Goal: Information Seeking & Learning: Learn about a topic

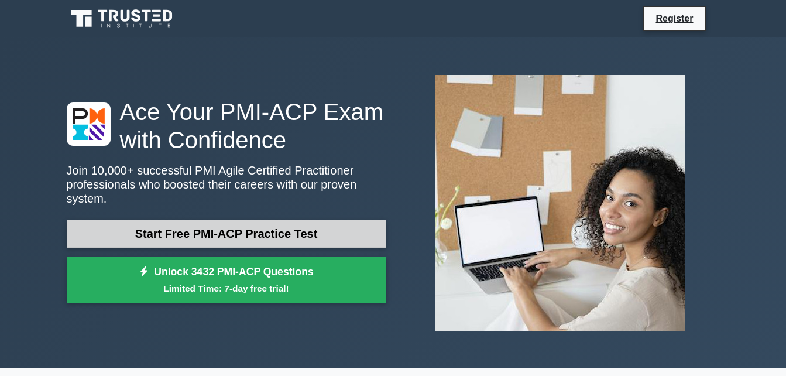
click at [352, 236] on link "Start Free PMI-ACP Practice Test" at bounding box center [226, 233] width 319 height 28
click at [352, 225] on link "Start Free PMI-ACP Practice Test" at bounding box center [226, 233] width 319 height 28
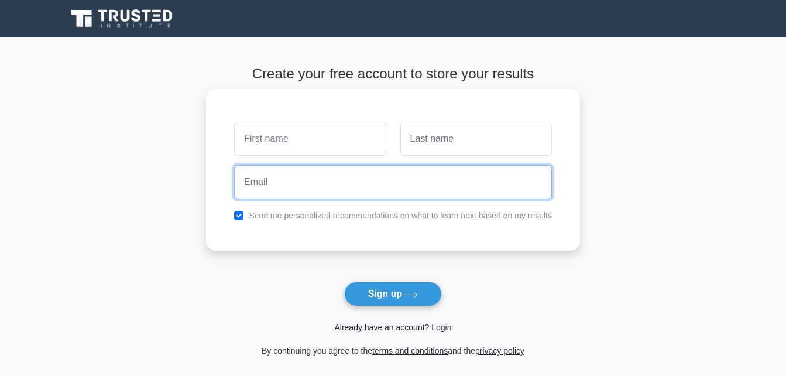
drag, startPoint x: 0, startPoint y: 0, endPoint x: 316, endPoint y: 182, distance: 365.0
click at [316, 182] on input "email" at bounding box center [393, 182] width 318 height 34
type input "asamoahtheodora566@gmail.com"
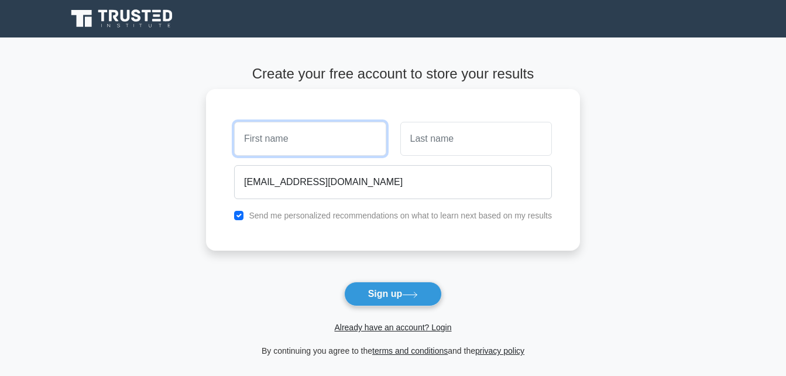
click at [326, 144] on input "text" at bounding box center [309, 139] width 151 height 34
click at [247, 139] on input "theodora" at bounding box center [309, 139] width 151 height 34
type input "Theodora"
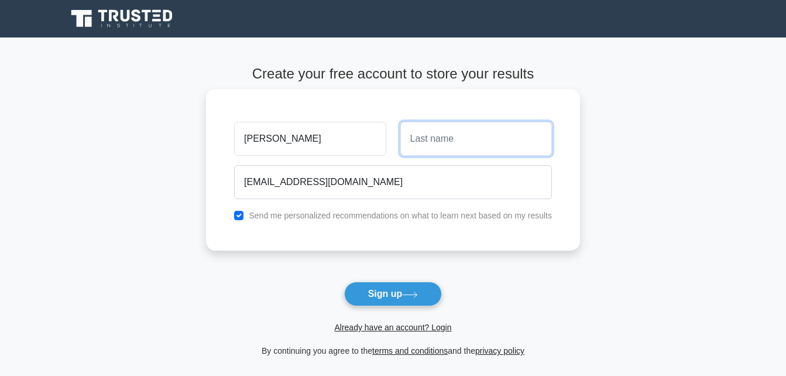
click at [417, 139] on input "text" at bounding box center [475, 139] width 151 height 34
type input "a"
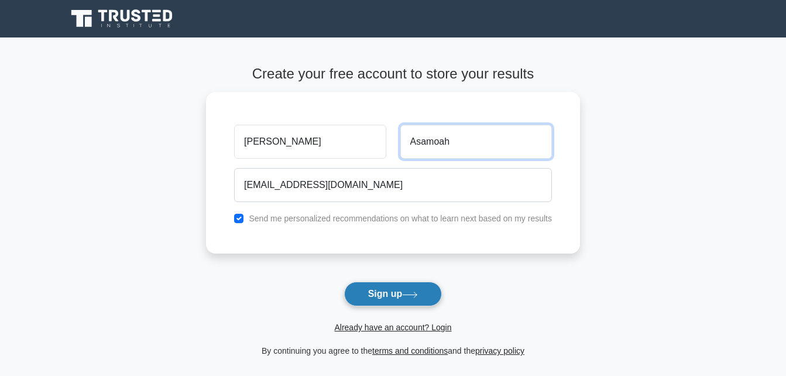
type input "Asamoah"
click at [416, 286] on button "Sign up" at bounding box center [393, 293] width 98 height 25
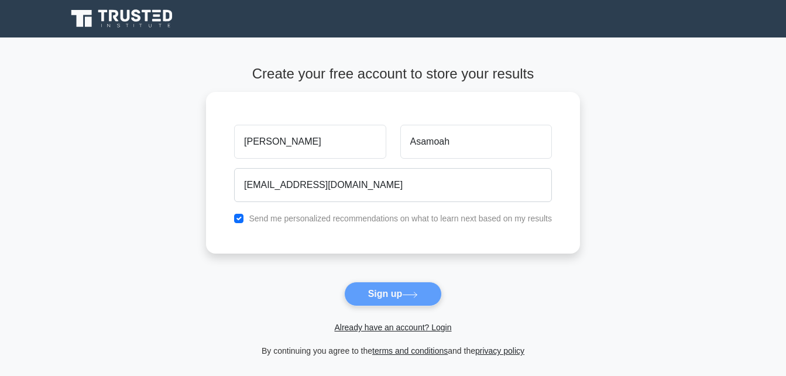
click at [408, 297] on form "Create your free account to store your results Theodora Asamoah asamoahtheodora…" at bounding box center [393, 212] width 374 height 292
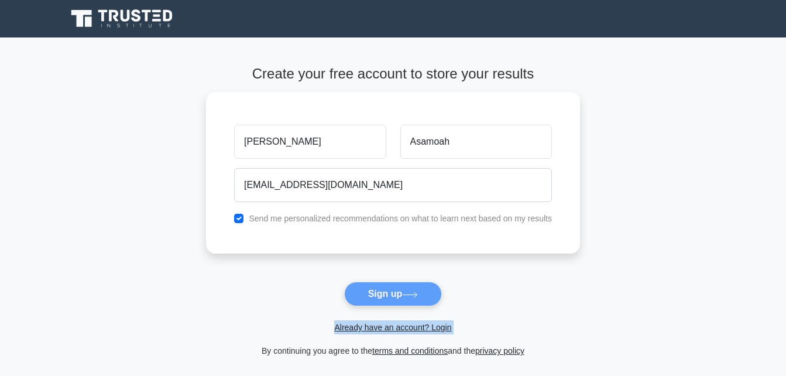
click at [408, 297] on form "Create your free account to store your results Theodora Asamoah asamoahtheodora…" at bounding box center [393, 212] width 374 height 292
drag, startPoint x: 408, startPoint y: 297, endPoint x: 406, endPoint y: 286, distance: 10.8
click at [406, 286] on form "Create your free account to store your results Theodora Asamoah asamoahtheodora…" at bounding box center [393, 212] width 374 height 292
click at [410, 293] on form "Create your free account to store your results Theodora Asamoah asamoahtheodora…" at bounding box center [393, 212] width 374 height 292
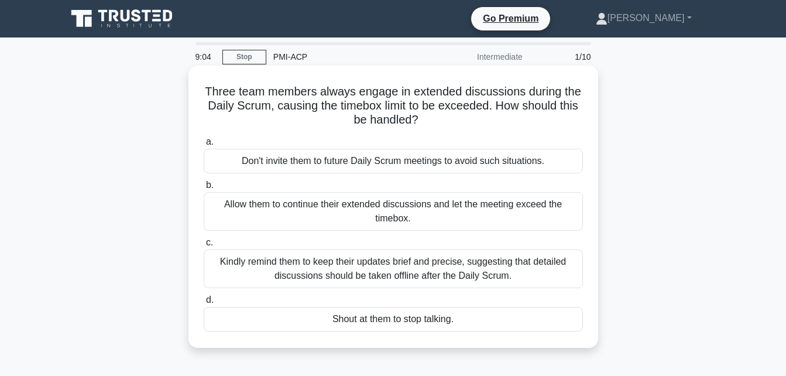
click at [494, 160] on div "Don't invite them to future Daily Scrum meetings to avoid such situations." at bounding box center [393, 161] width 379 height 25
click at [204, 146] on input "a. Don't invite them to future Daily Scrum meetings to avoid such situations." at bounding box center [204, 142] width 0 height 8
